Goal: Transaction & Acquisition: Purchase product/service

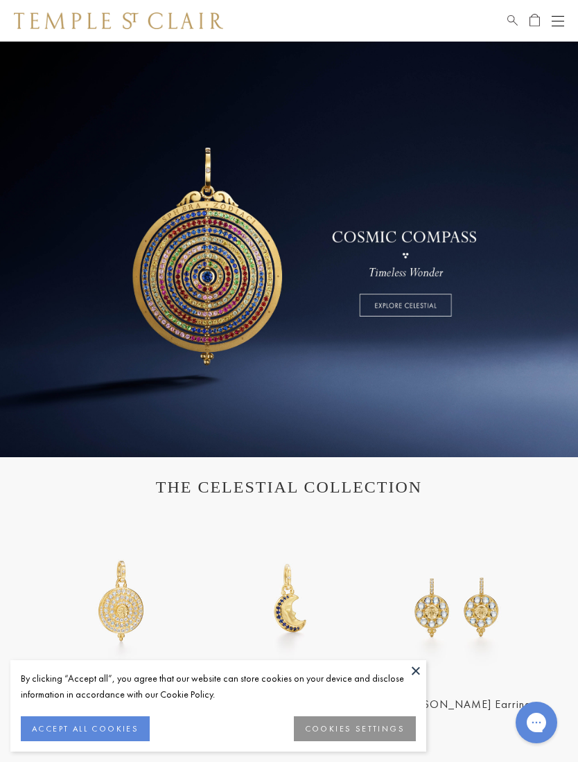
click at [370, 727] on button "COOKIES SETTINGS" at bounding box center [355, 728] width 122 height 25
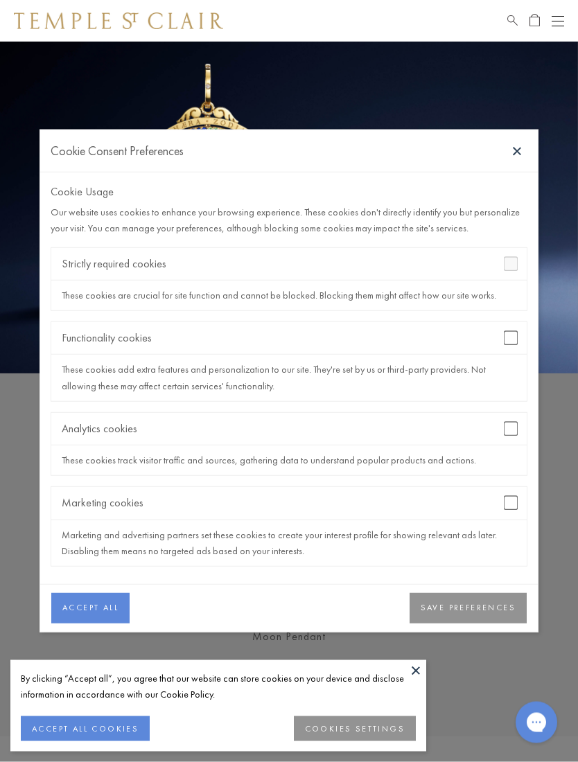
scroll to position [84, 0]
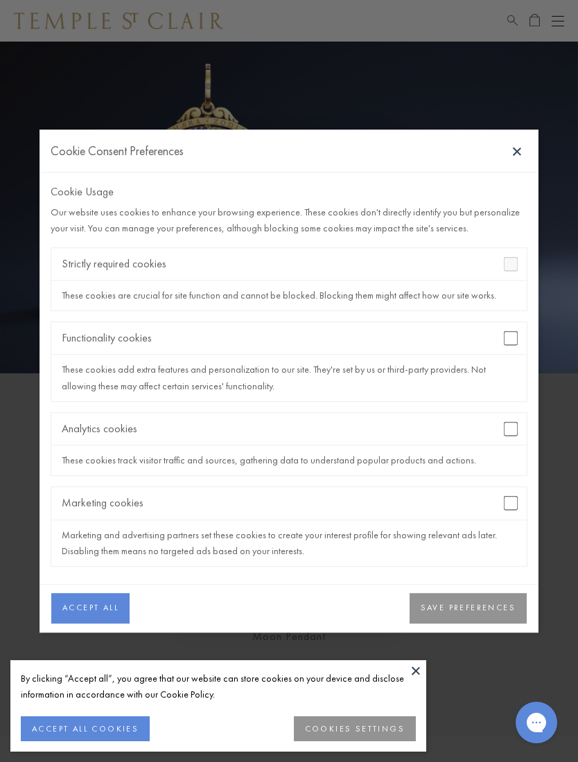
click at [494, 623] on button "SAVE PREFERENCES" at bounding box center [467, 608] width 117 height 30
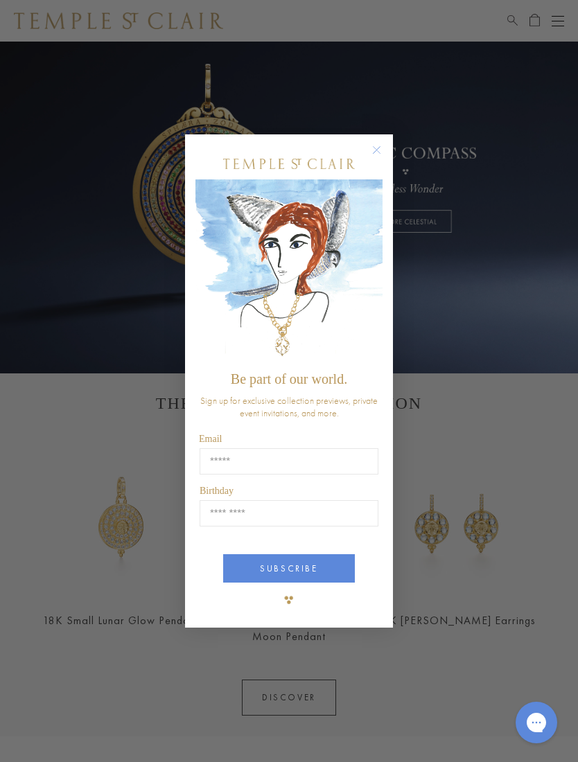
click at [381, 159] on circle "Close dialog" at bounding box center [377, 150] width 17 height 17
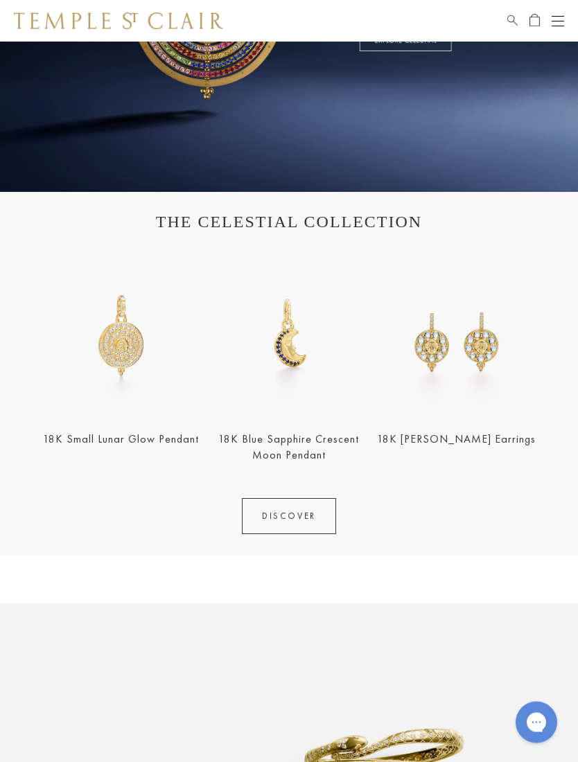
scroll to position [0, 0]
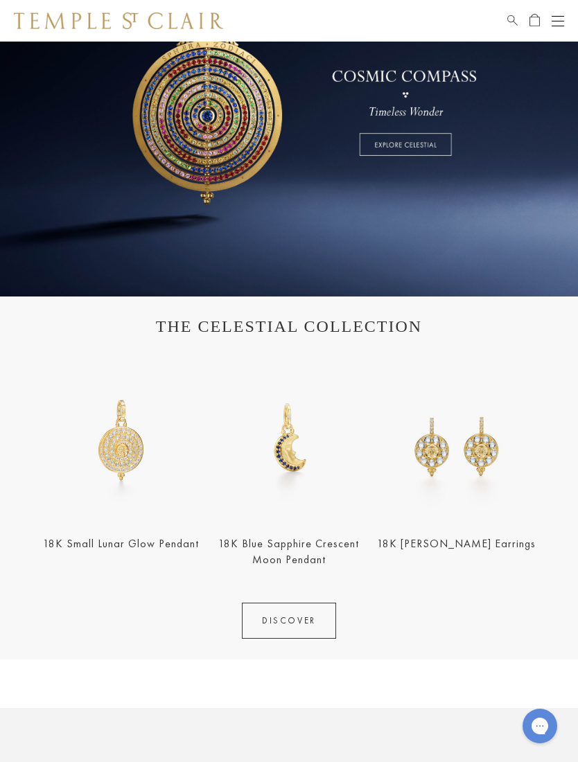
click at [553, 21] on div "Open navigation" at bounding box center [557, 21] width 12 height 1
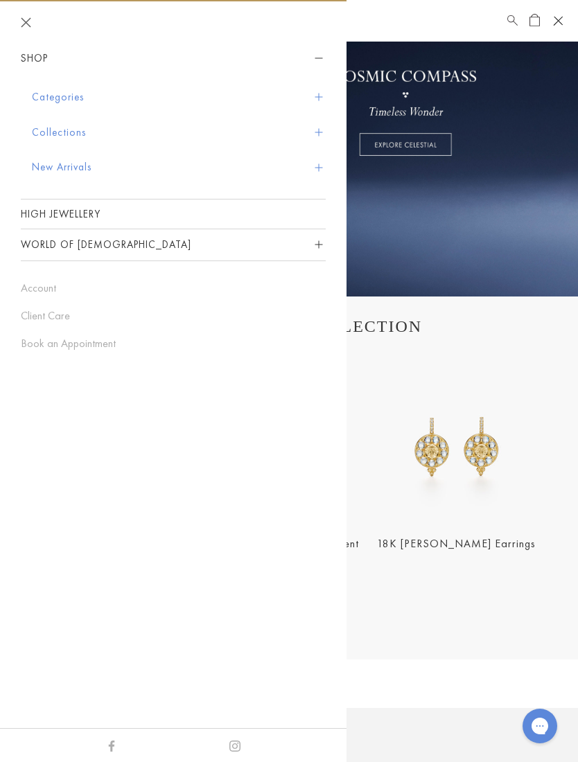
click at [323, 99] on button "Categories" at bounding box center [179, 97] width 294 height 35
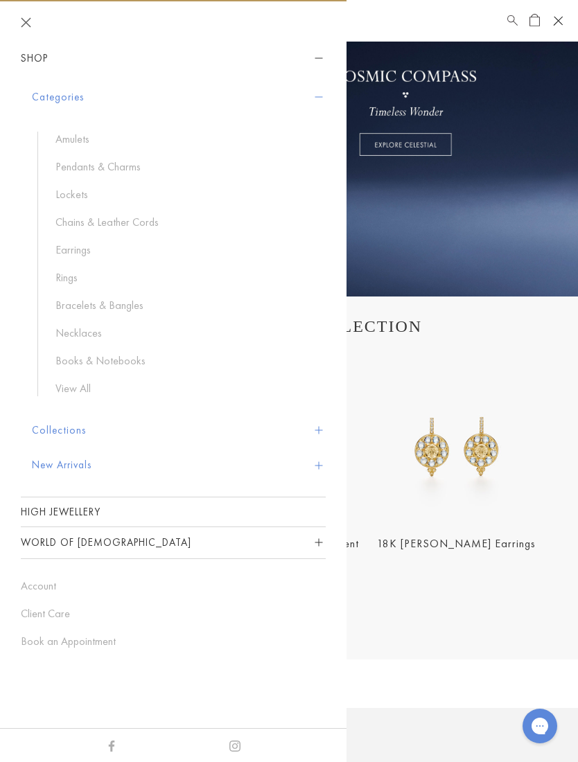
click at [89, 254] on link "Earrings" at bounding box center [183, 249] width 256 height 15
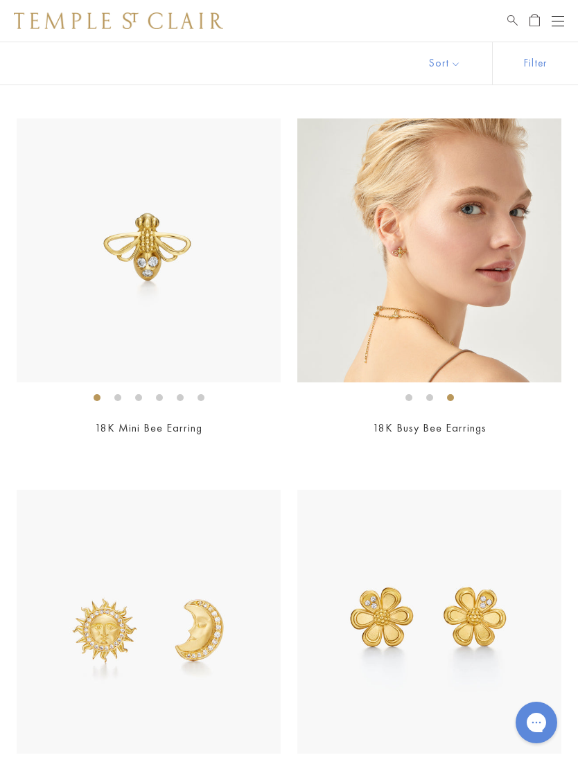
scroll to position [2322, 0]
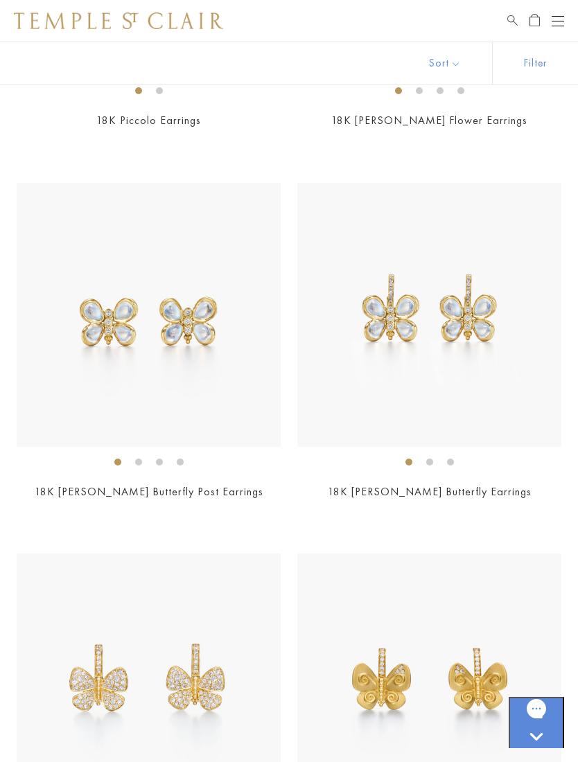
scroll to position [7456, 0]
